Goal: Task Accomplishment & Management: Manage account settings

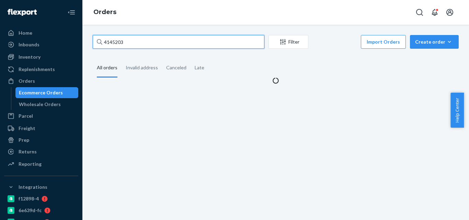
paste input "Gabriela Barba"
drag, startPoint x: 106, startPoint y: 41, endPoint x: 84, endPoint y: 41, distance: 22.0
click at [84, 41] on div "Gabriela Barba Filter Import Orders Create order Ecommerce order Removal order …" at bounding box center [275, 122] width 386 height 195
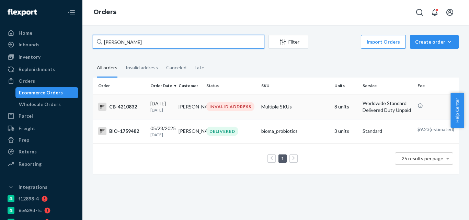
type input "Gabriela Barba"
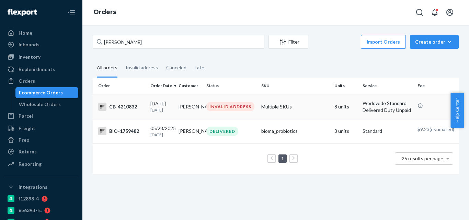
click at [187, 112] on td "Gabriela Barba" at bounding box center [190, 106] width 28 height 25
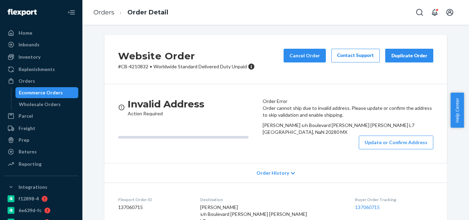
click at [54, 95] on div "Ecommerce Orders" at bounding box center [41, 92] width 44 height 7
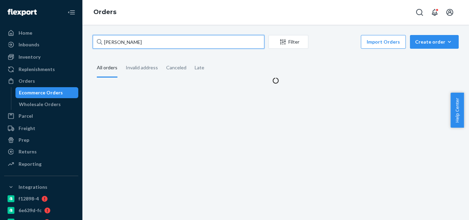
paste input "4220801"
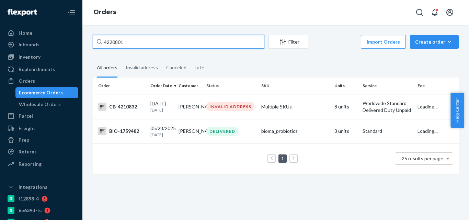
drag, startPoint x: 151, startPoint y: 44, endPoint x: 92, endPoint y: 44, distance: 58.3
click at [92, 44] on div "4220801 Filter Import Orders Create order Ecommerce order Removal order All ord…" at bounding box center [275, 107] width 376 height 145
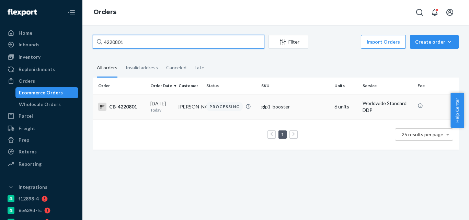
type input "4220801"
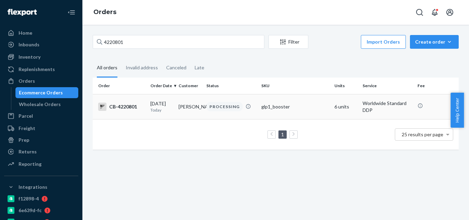
click at [186, 102] on td "Sarah Nelson" at bounding box center [190, 106] width 28 height 25
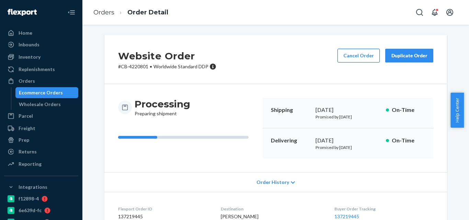
click at [361, 57] on button "Cancel Order" at bounding box center [358, 56] width 42 height 14
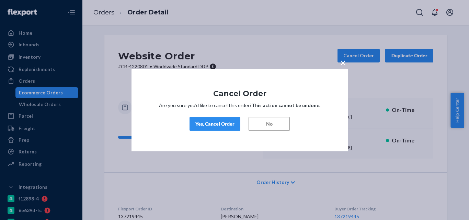
click at [226, 122] on div "Yes, Cancel Order" at bounding box center [214, 123] width 39 height 7
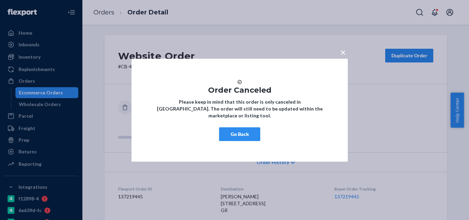
click at [238, 138] on button "Go Back" at bounding box center [239, 134] width 41 height 14
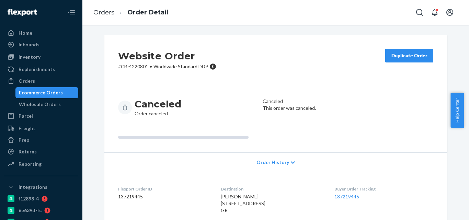
click at [62, 89] on div "Ecommerce Orders" at bounding box center [47, 93] width 62 height 10
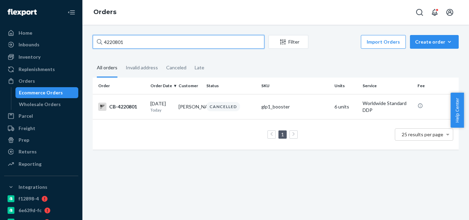
drag, startPoint x: 127, startPoint y: 45, endPoint x: 89, endPoint y: 45, distance: 37.7
click at [90, 45] on div "4220801 Filter Import Orders Create order Ecommerce order Removal order All ord…" at bounding box center [275, 95] width 376 height 121
type input "\"
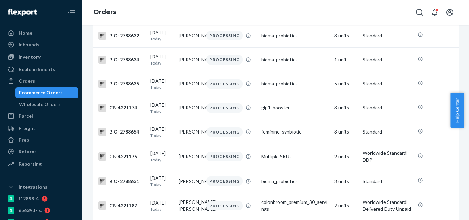
scroll to position [240, 0]
click at [333, 163] on td "9 units" at bounding box center [345, 156] width 28 height 25
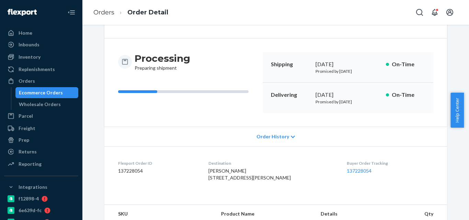
scroll to position [69, 0]
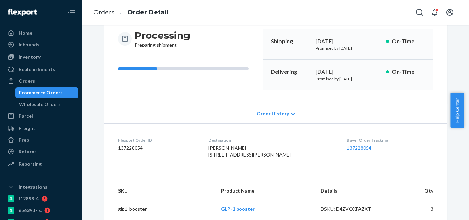
click at [33, 91] on div "Ecommerce Orders" at bounding box center [41, 92] width 44 height 7
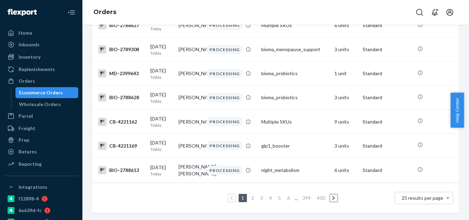
scroll to position [569, 0]
click at [250, 195] on link "2" at bounding box center [252, 198] width 5 height 6
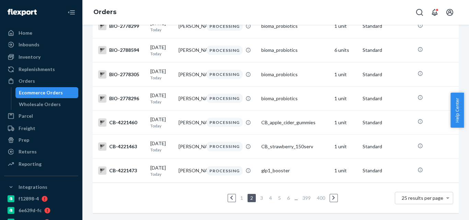
scroll to position [542, 0]
click at [259, 195] on link "3" at bounding box center [261, 198] width 5 height 6
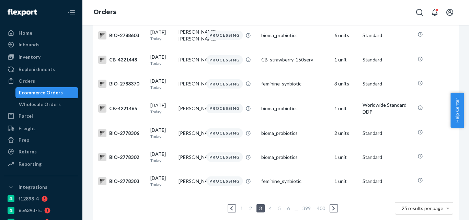
scroll to position [597, 0]
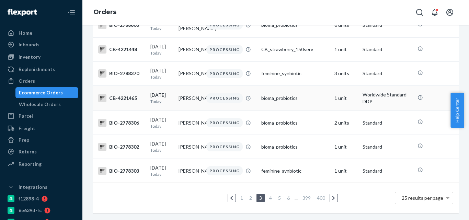
click at [318, 95] on td "bioma_probiotics" at bounding box center [294, 98] width 73 height 25
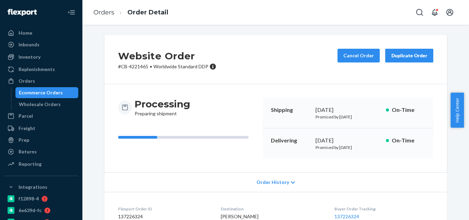
scroll to position [172, 0]
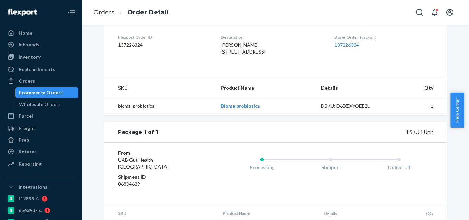
click at [45, 91] on div "Ecommerce Orders" at bounding box center [41, 92] width 44 height 7
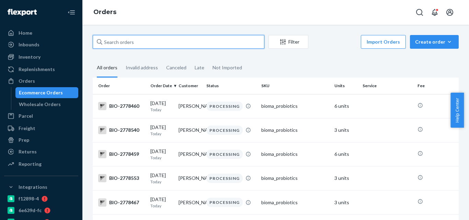
click at [166, 45] on input "text" at bounding box center [179, 42] width 172 height 14
paste input "Sarah Nelson"
type input "Sarah Nelson"
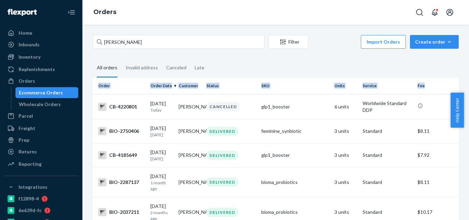
drag, startPoint x: 142, startPoint y: 107, endPoint x: 226, endPoint y: 55, distance: 98.8
click at [234, 65] on fieldset "All orders Invalid address Canceled Late" at bounding box center [276, 68] width 366 height 19
click at [172, 105] on div "09/24/2025 Today" at bounding box center [161, 106] width 23 height 13
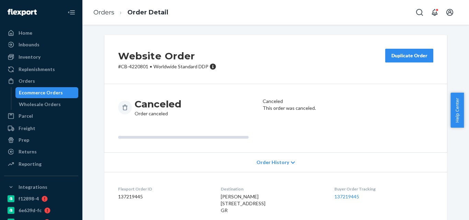
click at [42, 91] on div "Ecommerce Orders" at bounding box center [41, 92] width 44 height 7
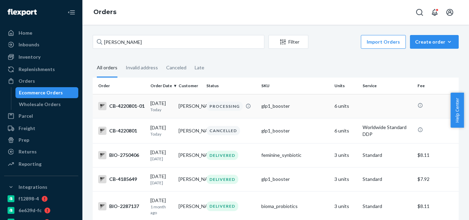
click at [305, 108] on div "glp1_booster" at bounding box center [295, 106] width 68 height 7
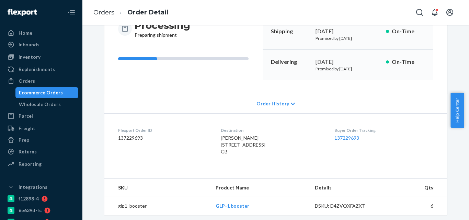
scroll to position [95, 0]
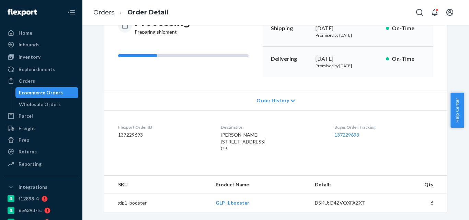
drag, startPoint x: 281, startPoint y: 142, endPoint x: 221, endPoint y: 141, distance: 60.7
click at [221, 135] on div "Sarah Nelson 47 Deerpark Crescent Wingerworth Chesterfield, Derbyshire S42 6XE …" at bounding box center [272, 141] width 102 height 21
click at [242, 149] on div "Sarah Nelson 47 Deerpark Crescent Wingerworth Chesterfield, Derbyshire S42 6XE …" at bounding box center [272, 141] width 102 height 21
drag, startPoint x: 208, startPoint y: 127, endPoint x: 283, endPoint y: 141, distance: 76.4
click at [283, 141] on dl "Flexport Order ID 137229693 Destination Sarah Nelson 47 Deerpark Crescent Winge…" at bounding box center [275, 139] width 342 height 58
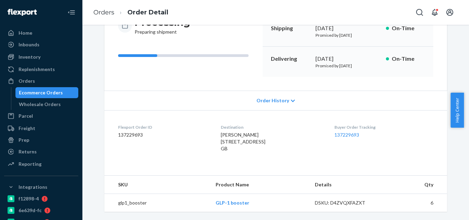
copy span "47 Deerpark Crescent Wingerworth Chesterfield, Derbyshire S42 6XE"
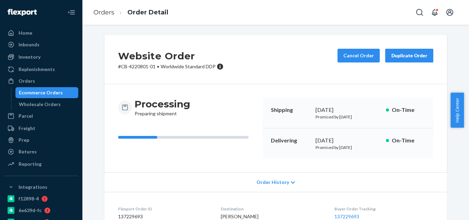
click at [66, 93] on div "Ecommerce Orders" at bounding box center [47, 93] width 62 height 10
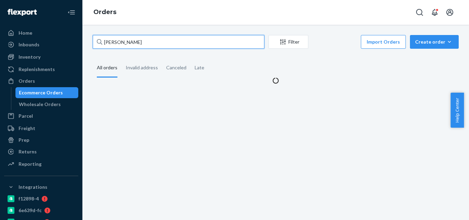
paste input "4171945"
drag, startPoint x: 157, startPoint y: 44, endPoint x: 96, endPoint y: 41, distance: 61.1
click at [96, 41] on input "Sarah Nelson" at bounding box center [179, 42] width 172 height 14
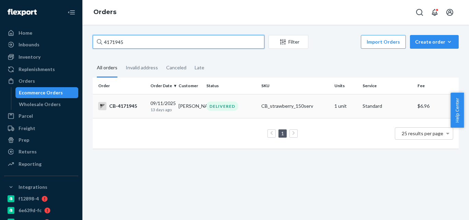
type input "4171945"
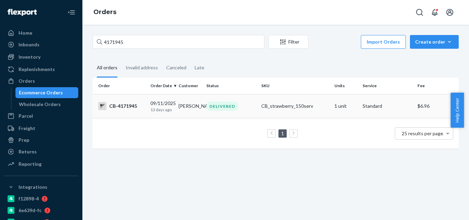
click at [178, 108] on td "[PERSON_NAME]" at bounding box center [190, 106] width 28 height 24
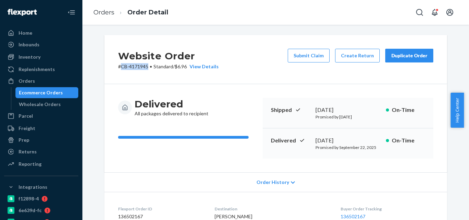
copy p "CB-4171945"
drag, startPoint x: 146, startPoint y: 69, endPoint x: 120, endPoint y: 68, distance: 26.8
click at [120, 68] on p "# CB-4171945 • Standard / $6.96 View Details" at bounding box center [168, 66] width 101 height 7
click at [348, 59] on button "Create Return" at bounding box center [357, 56] width 45 height 14
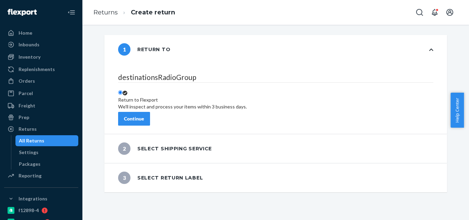
click at [150, 112] on button "Continue" at bounding box center [134, 119] width 32 height 14
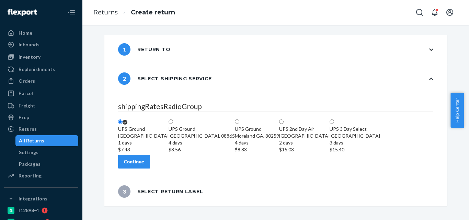
click at [144, 165] on div "Continue" at bounding box center [134, 161] width 20 height 7
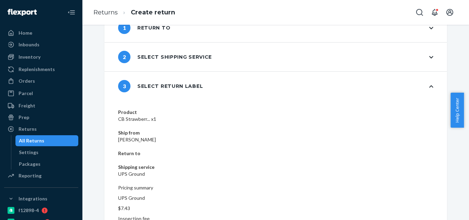
scroll to position [31, 0]
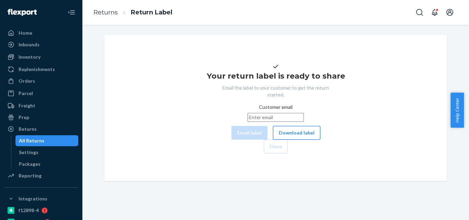
click at [273, 140] on button "Download label" at bounding box center [296, 133] width 47 height 14
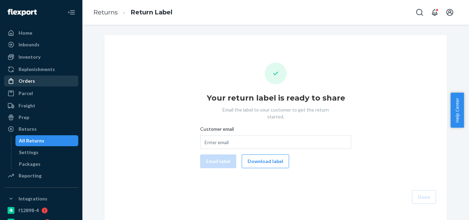
click at [43, 79] on div "Orders" at bounding box center [41, 81] width 73 height 10
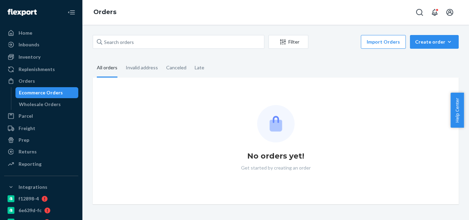
click at [174, 32] on div "Filter Import Orders Create order Ecommerce order Removal order All orders Inva…" at bounding box center [275, 122] width 386 height 195
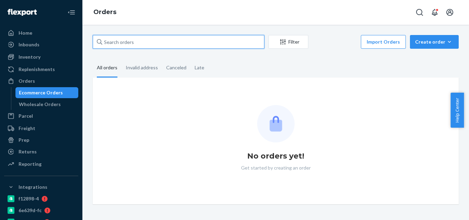
click at [174, 42] on input "text" at bounding box center [179, 42] width 172 height 14
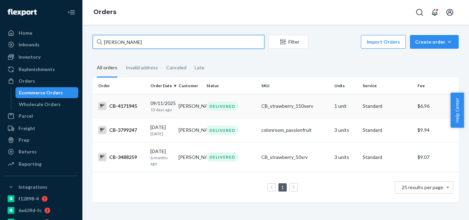
type input "[PERSON_NAME]"
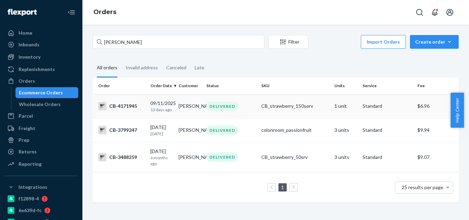
click at [291, 108] on div "CB_strawberry_150serv" at bounding box center [295, 106] width 68 height 7
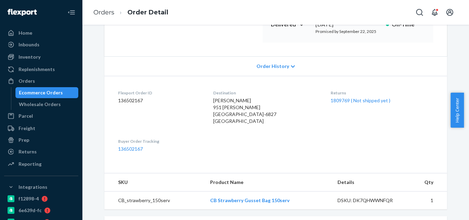
scroll to position [172, 0]
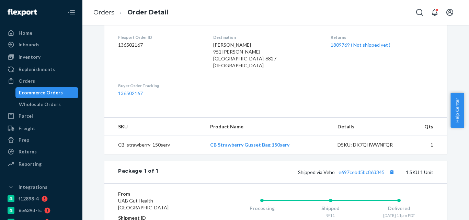
click at [70, 88] on div "Ecommerce Orders" at bounding box center [47, 93] width 62 height 10
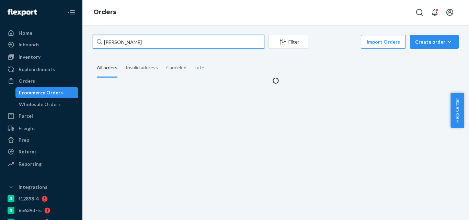
paste input "4099876"
drag, startPoint x: 168, startPoint y: 37, endPoint x: 99, endPoint y: 43, distance: 69.5
click at [99, 43] on div "4099876" at bounding box center [179, 42] width 172 height 14
click at [99, 43] on input "4099876" at bounding box center [179, 42] width 172 height 14
type input "4099876"
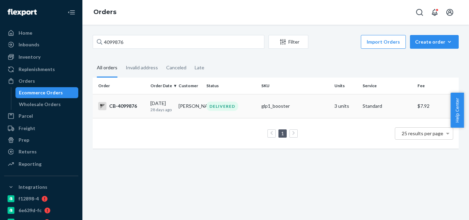
click at [241, 112] on td "DELIVERED" at bounding box center [230, 106] width 55 height 24
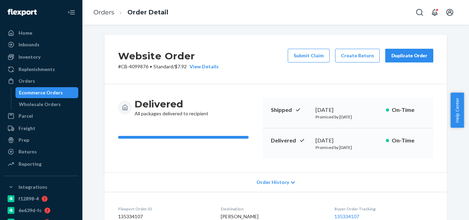
click at [62, 88] on link "Ecommerce Orders" at bounding box center [46, 92] width 63 height 11
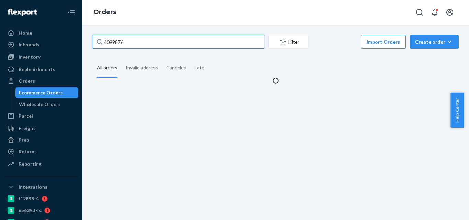
paste input "140909"
drag, startPoint x: 123, startPoint y: 42, endPoint x: 88, endPoint y: 39, distance: 35.1
click at [90, 40] on div "4140909 Filter Import Orders Create order Ecommerce order Removal order All ord…" at bounding box center [275, 59] width 376 height 49
type input "4140909"
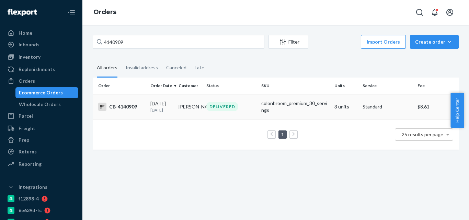
click at [249, 102] on div "DELIVERED" at bounding box center [231, 106] width 52 height 9
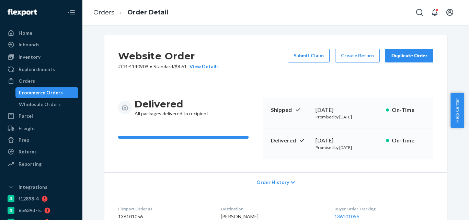
click at [56, 90] on div "Ecommerce Orders" at bounding box center [41, 92] width 44 height 7
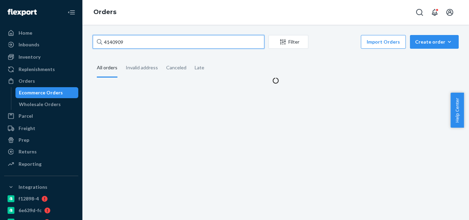
paste input "22028"
drag, startPoint x: 159, startPoint y: 37, endPoint x: 88, endPoint y: 44, distance: 71.7
click at [88, 44] on div "4140909 Filter Import Orders Create order Ecommerce order Removal order All ord…" at bounding box center [275, 59] width 376 height 49
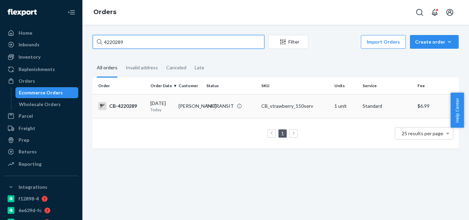
type input "4220289"
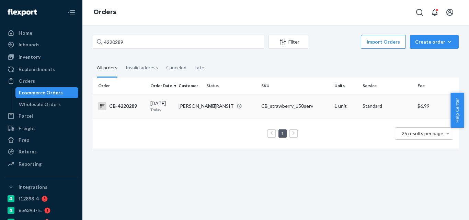
click at [254, 108] on div "IN TRANSIT" at bounding box center [231, 106] width 52 height 7
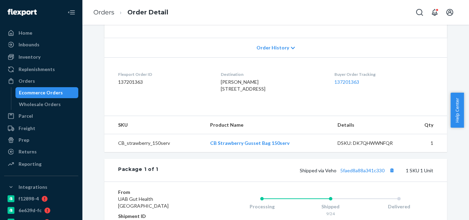
scroll to position [137, 0]
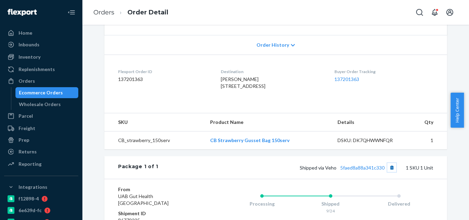
click at [390, 172] on button "Copy tracking number" at bounding box center [391, 167] width 9 height 9
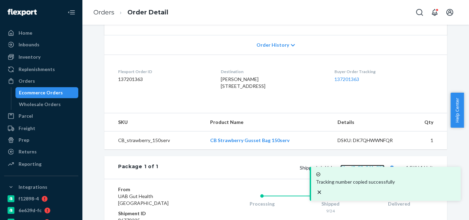
click at [372, 171] on link "5faed8a88a341c330" at bounding box center [362, 168] width 44 height 6
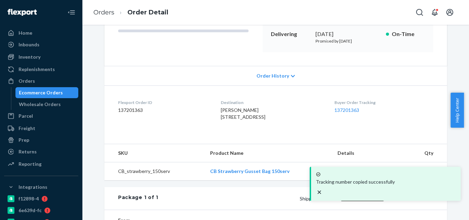
scroll to position [34, 0]
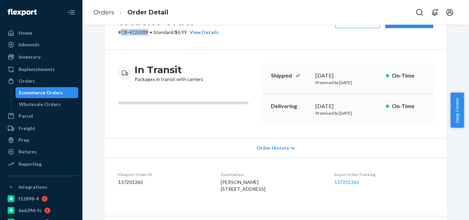
drag, startPoint x: 145, startPoint y: 34, endPoint x: 119, endPoint y: 34, distance: 26.1
click at [119, 34] on p "# CB-4220289 • Standard / $6.99 View Details" at bounding box center [168, 32] width 101 height 7
copy p "CB-4220289"
click at [64, 91] on div "Ecommerce Orders" at bounding box center [47, 93] width 62 height 10
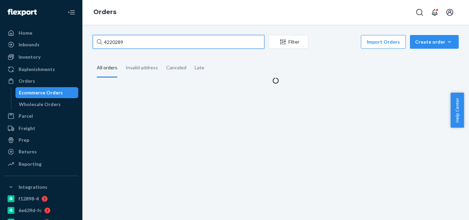
paste input "4217207"
drag, startPoint x: 145, startPoint y: 38, endPoint x: 101, endPoint y: 40, distance: 45.0
click at [101, 40] on div "4220289" at bounding box center [179, 42] width 172 height 14
click at [101, 40] on input "4220289" at bounding box center [179, 42] width 172 height 14
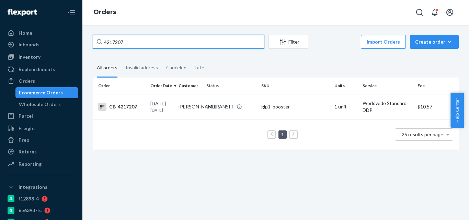
paste input "[PERSON_NAME]"
drag, startPoint x: 135, startPoint y: 43, endPoint x: 101, endPoint y: 43, distance: 34.7
click at [101, 43] on div "[PERSON_NAME]" at bounding box center [179, 42] width 172 height 14
click at [101, 43] on input "[PERSON_NAME]" at bounding box center [179, 42] width 172 height 14
type input "[PERSON_NAME]"
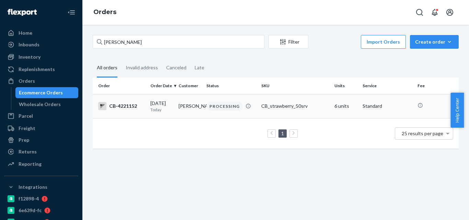
click at [210, 106] on div "PROCESSING" at bounding box center [224, 106] width 36 height 9
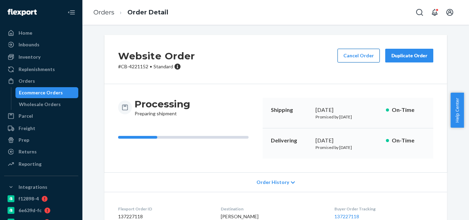
click at [347, 55] on button "Cancel Order" at bounding box center [358, 56] width 42 height 14
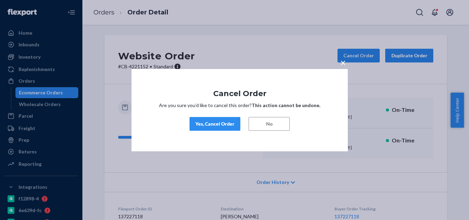
drag, startPoint x: 206, startPoint y: 125, endPoint x: 194, endPoint y: 120, distance: 12.7
click at [205, 126] on div "Yes, Cancel Order" at bounding box center [214, 123] width 39 height 7
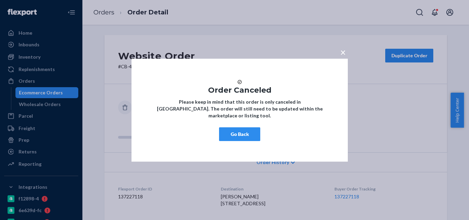
click at [247, 133] on button "Go Back" at bounding box center [239, 134] width 41 height 14
